Goal: Information Seeking & Learning: Learn about a topic

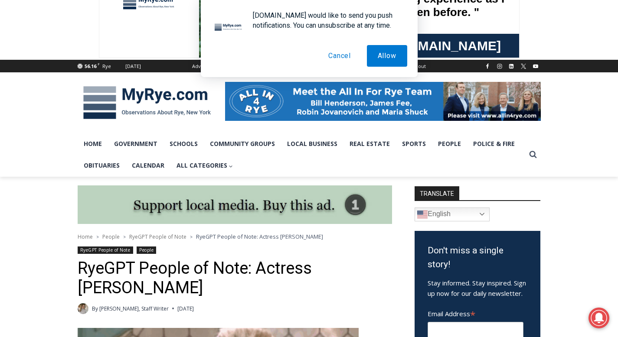
scroll to position [72, 0]
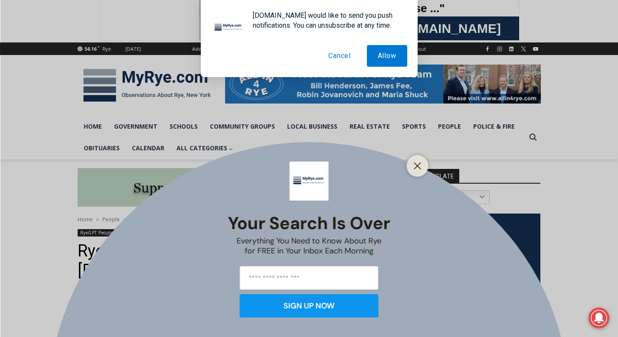
click at [331, 58] on button "Cancel" at bounding box center [339, 56] width 44 height 22
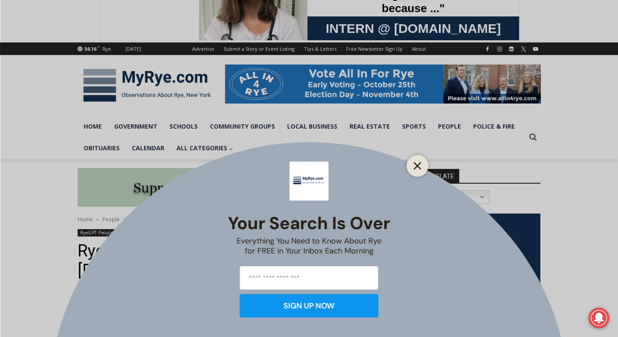
click at [415, 164] on line "Close" at bounding box center [417, 166] width 6 height 6
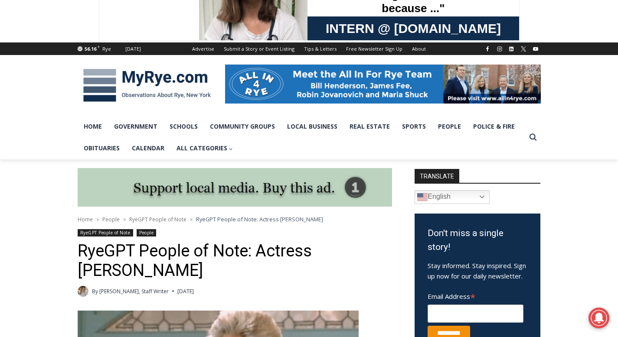
click at [379, 270] on h1 "RyeGPT People of Note: Actress [PERSON_NAME]" at bounding box center [235, 261] width 314 height 39
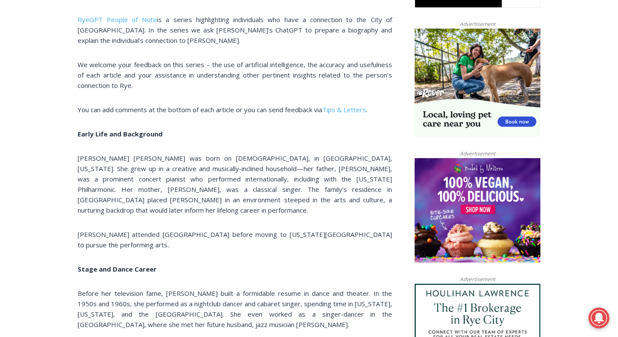
scroll to position [558, 0]
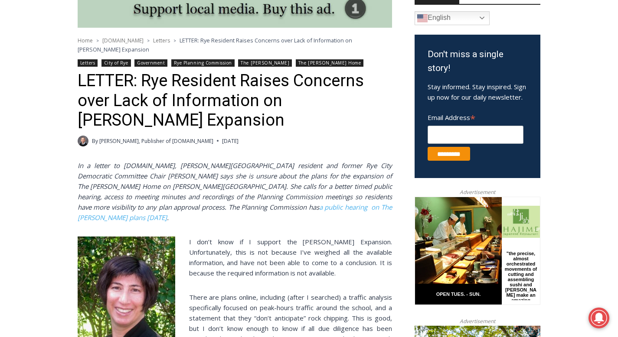
scroll to position [260, 0]
